Goal: Obtain resource: Obtain resource

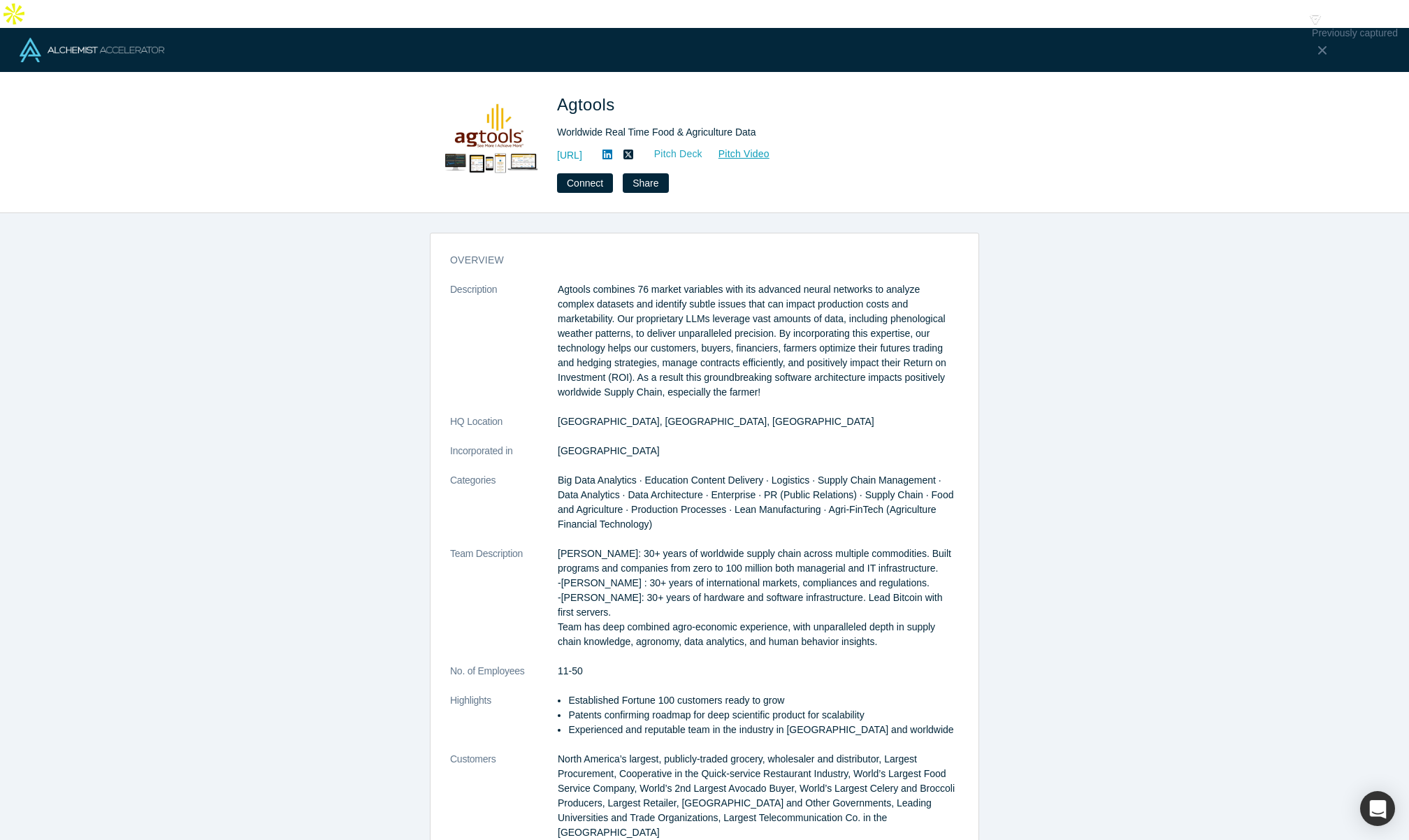
click at [703, 146] on link "Pitch Deck" at bounding box center [670, 153] width 64 height 16
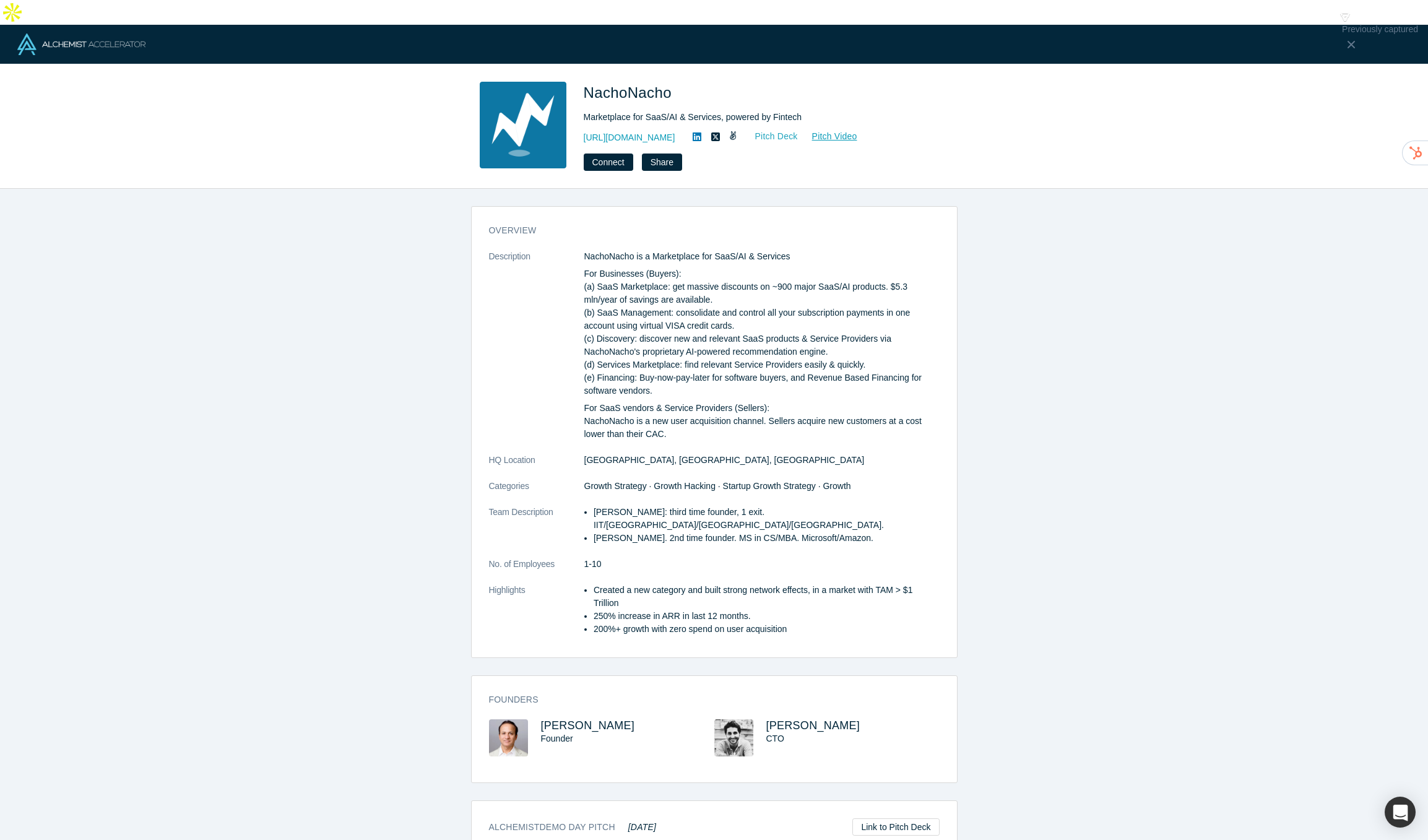
click at [791, 129] on link "Pitch Deck" at bounding box center [770, 136] width 57 height 14
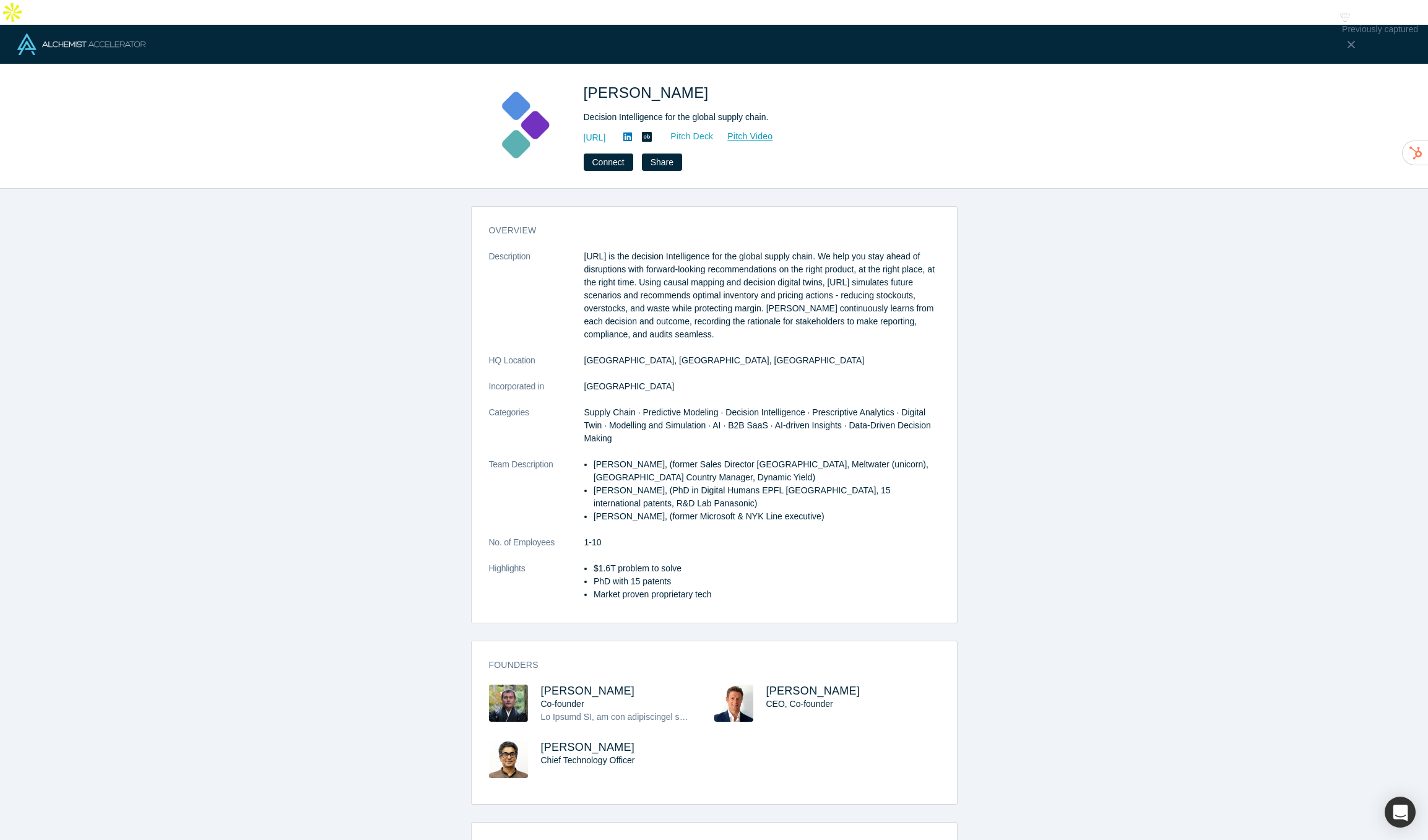
click at [714, 129] on link "Pitch Deck" at bounding box center [685, 136] width 57 height 14
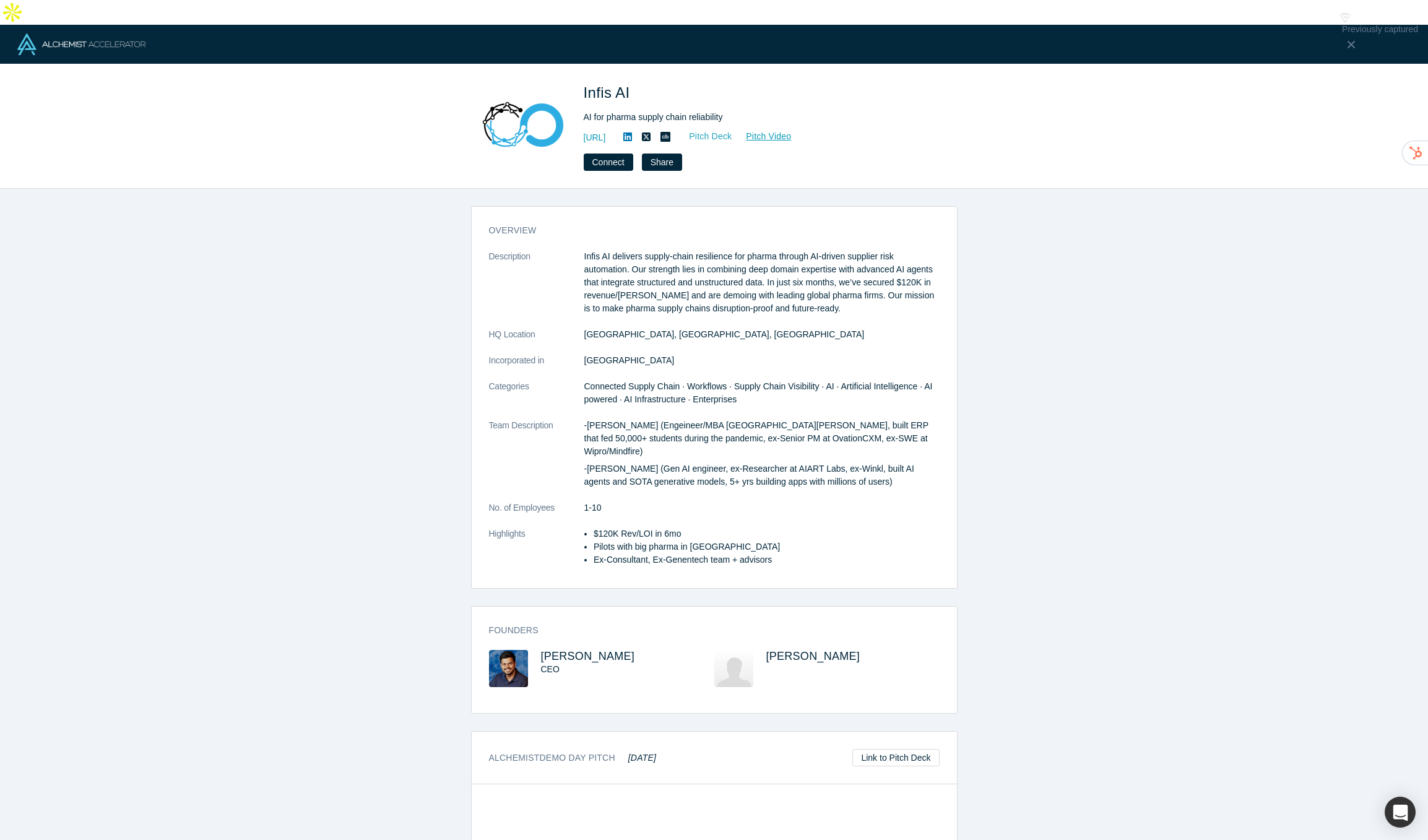
click at [732, 129] on link "Pitch Deck" at bounding box center [703, 136] width 57 height 14
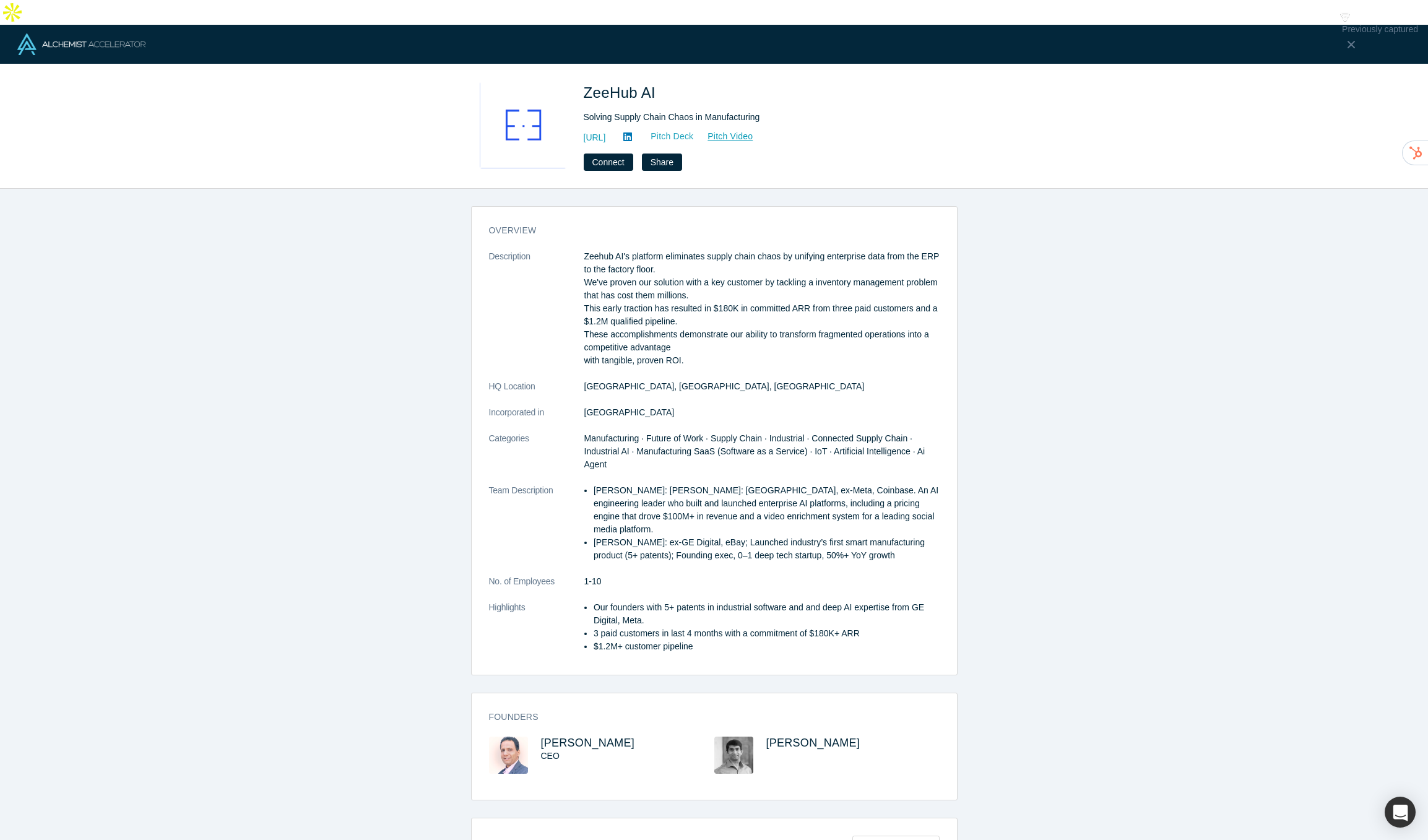
click at [694, 129] on link "Pitch Deck" at bounding box center [665, 136] width 57 height 14
